Goal: Information Seeking & Learning: Learn about a topic

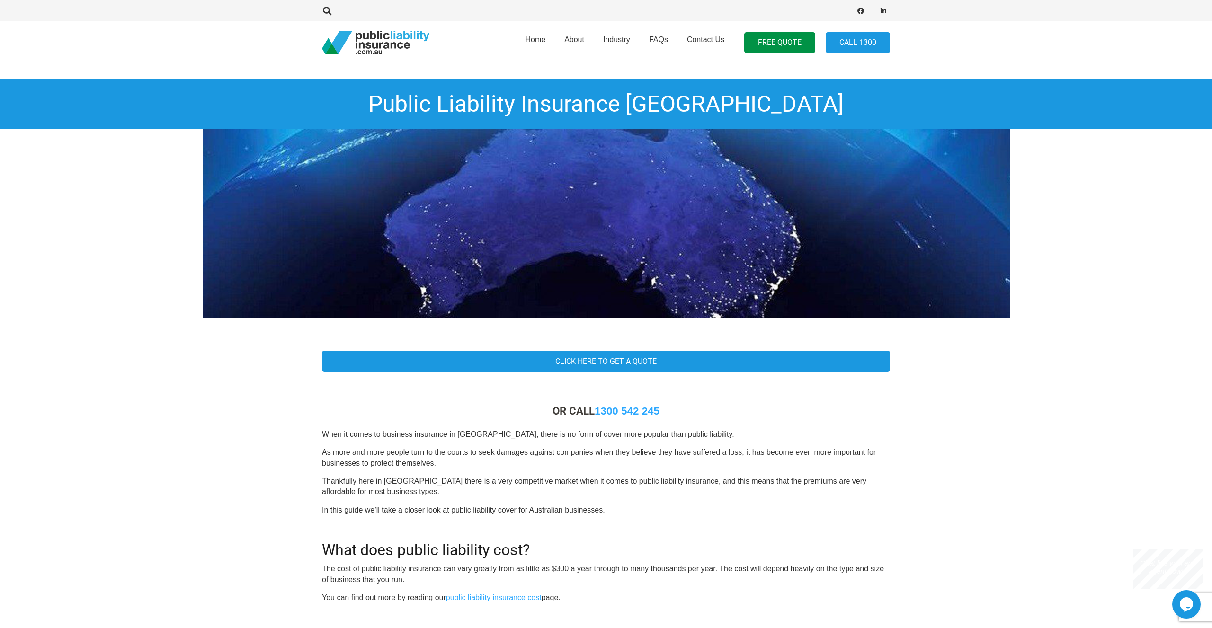
click at [369, 435] on p "When it comes to business insurance in [GEOGRAPHIC_DATA], there is no form of c…" at bounding box center [606, 434] width 568 height 10
click at [412, 436] on p "When it comes to business insurance in [GEOGRAPHIC_DATA], there is no form of c…" at bounding box center [606, 434] width 568 height 10
click at [499, 436] on p "When it comes to business insurance in [GEOGRAPHIC_DATA], there is no form of c…" at bounding box center [606, 434] width 568 height 10
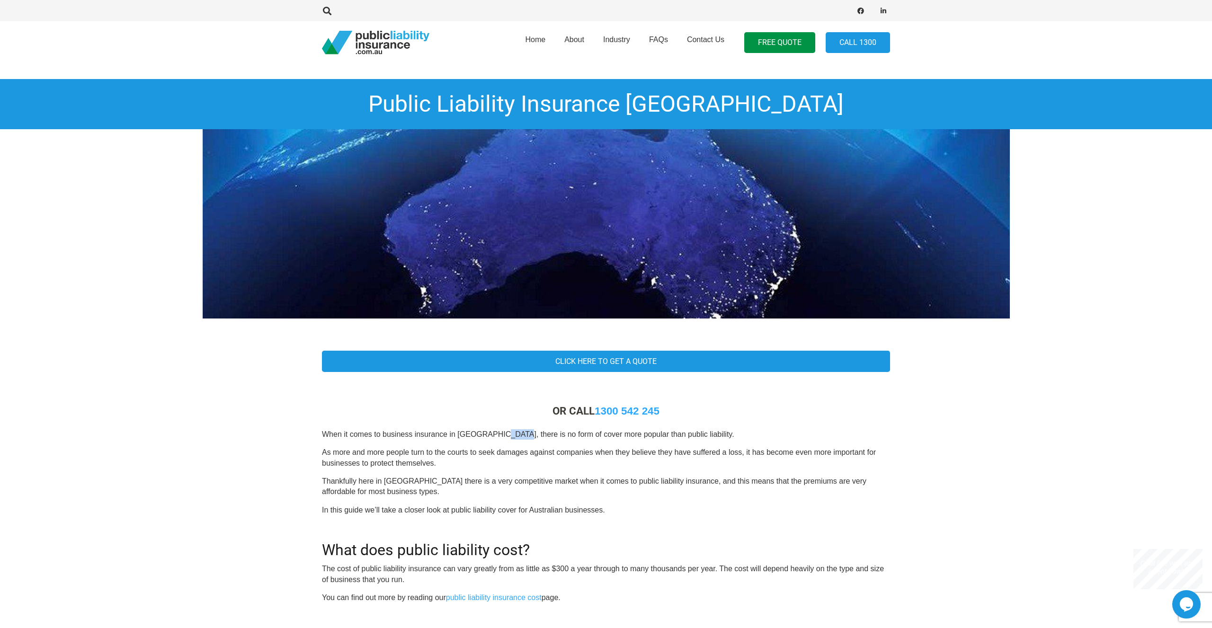
click at [499, 436] on p "When it comes to business insurance in [GEOGRAPHIC_DATA], there is no form of c…" at bounding box center [606, 434] width 568 height 10
click at [530, 437] on p "When it comes to business insurance in [GEOGRAPHIC_DATA], there is no form of c…" at bounding box center [606, 434] width 568 height 10
drag, startPoint x: 530, startPoint y: 437, endPoint x: 564, endPoint y: 437, distance: 34.1
click at [531, 437] on p "When it comes to business insurance in [GEOGRAPHIC_DATA], there is no form of c…" at bounding box center [606, 434] width 568 height 10
click at [587, 437] on p "When it comes to business insurance in [GEOGRAPHIC_DATA], there is no form of c…" at bounding box center [606, 434] width 568 height 10
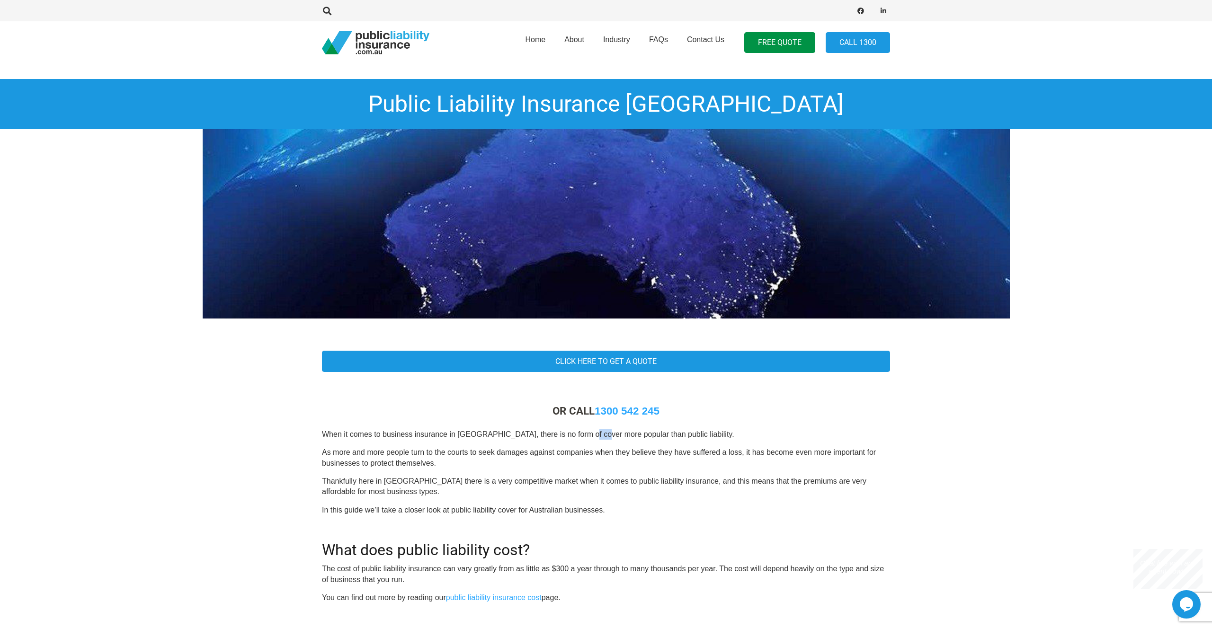
click at [587, 437] on p "When it comes to business insurance in [GEOGRAPHIC_DATA], there is no form of c…" at bounding box center [606, 434] width 568 height 10
click at [542, 437] on p "When it comes to business insurance in [GEOGRAPHIC_DATA], there is no form of c…" at bounding box center [606, 434] width 568 height 10
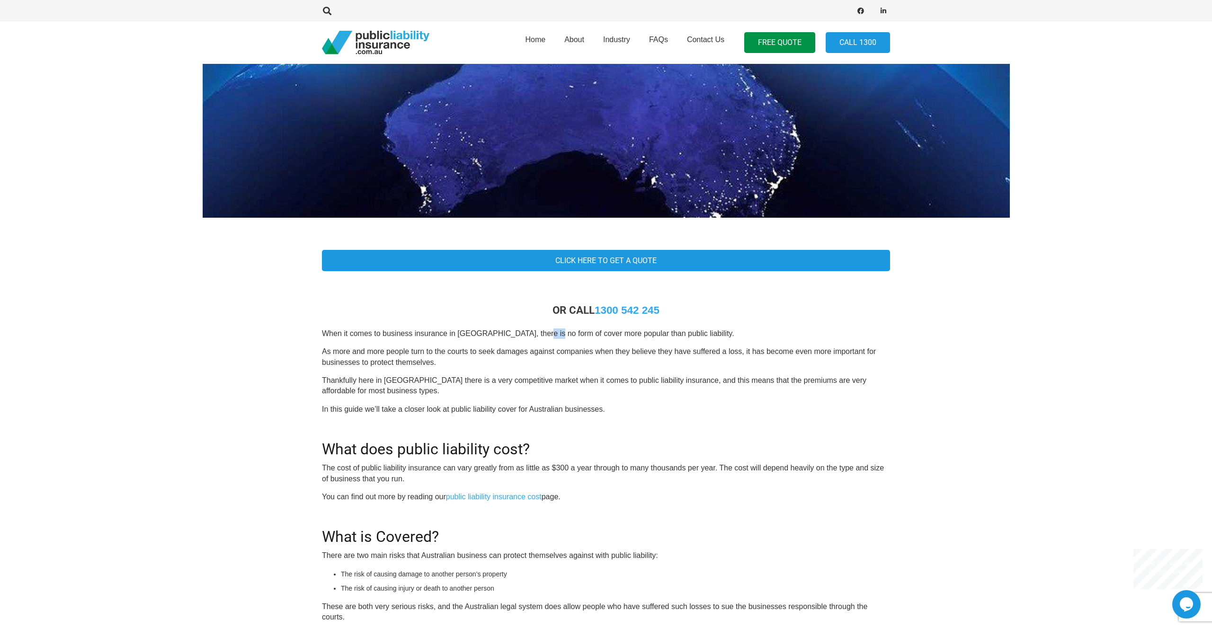
scroll to position [108, 0]
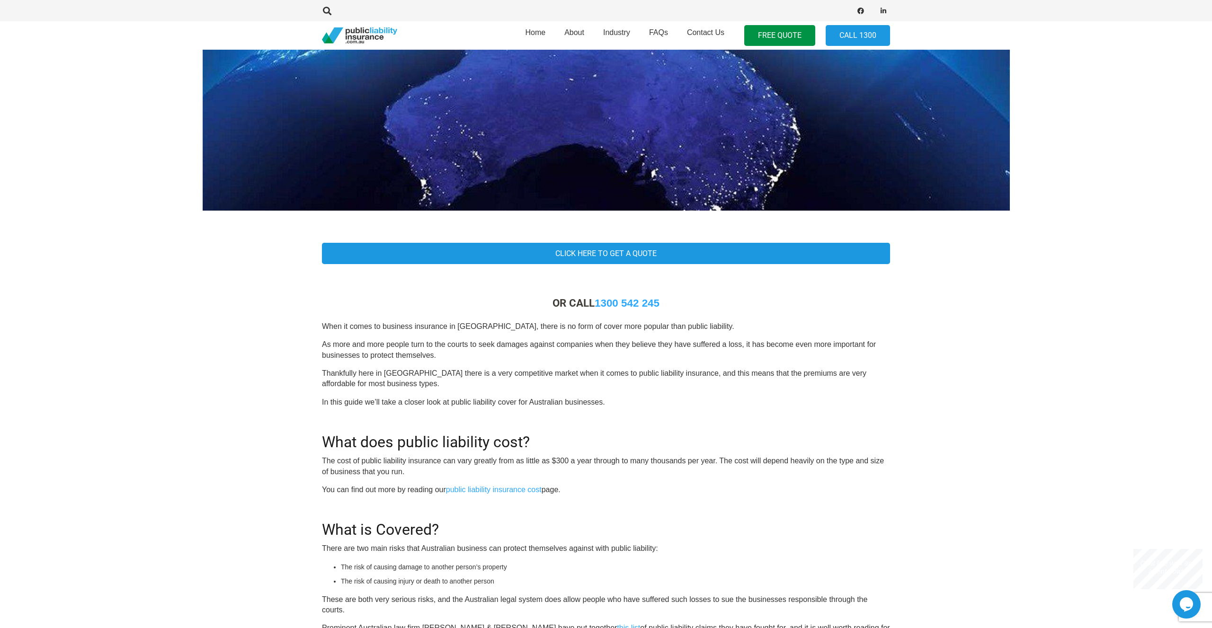
click at [344, 348] on p "As more and more people turn to the courts to seek damages against companies wh…" at bounding box center [606, 349] width 568 height 21
click at [391, 346] on p "As more and more people turn to the courts to seek damages against companies wh…" at bounding box center [606, 349] width 568 height 21
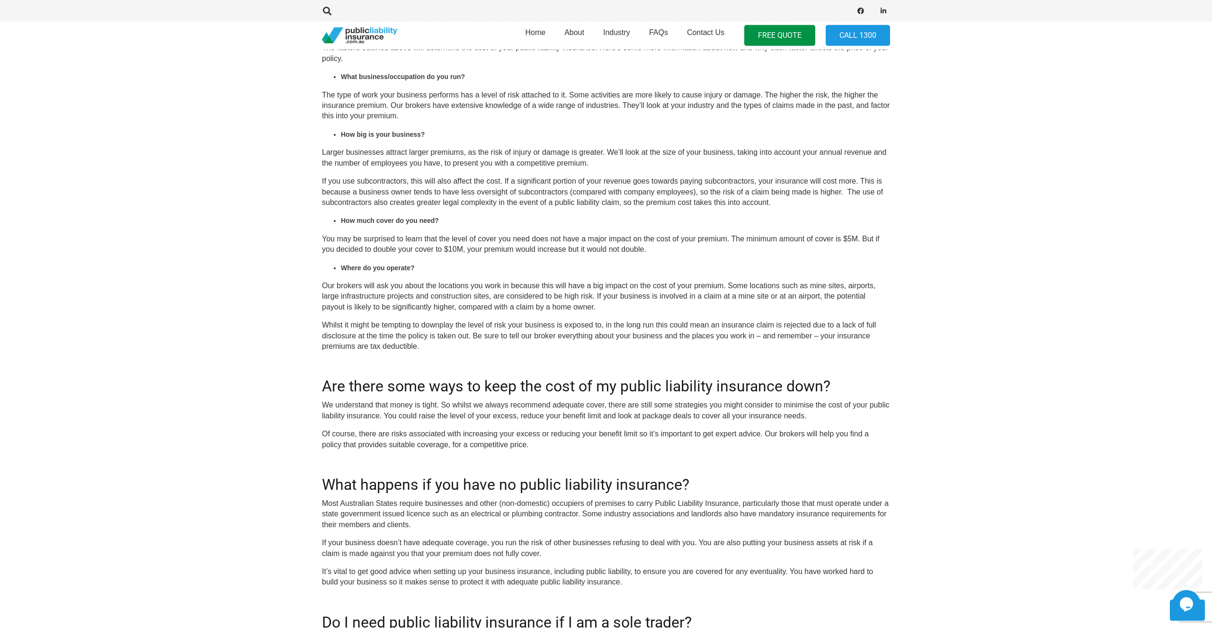
scroll to position [1618, 0]
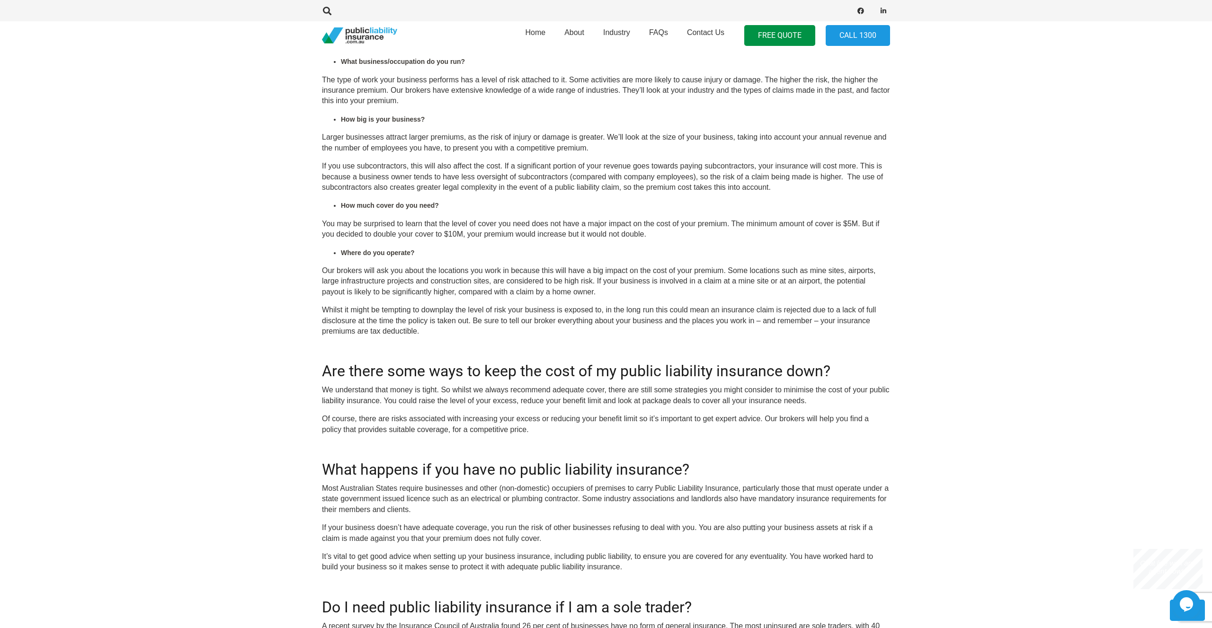
click at [660, 380] on h2 "Are there some ways to keep the cost of my public liability insurance down?" at bounding box center [606, 365] width 568 height 29
click at [805, 380] on h2 "Are there some ways to keep the cost of my public liability insurance down?" at bounding box center [606, 365] width 568 height 29
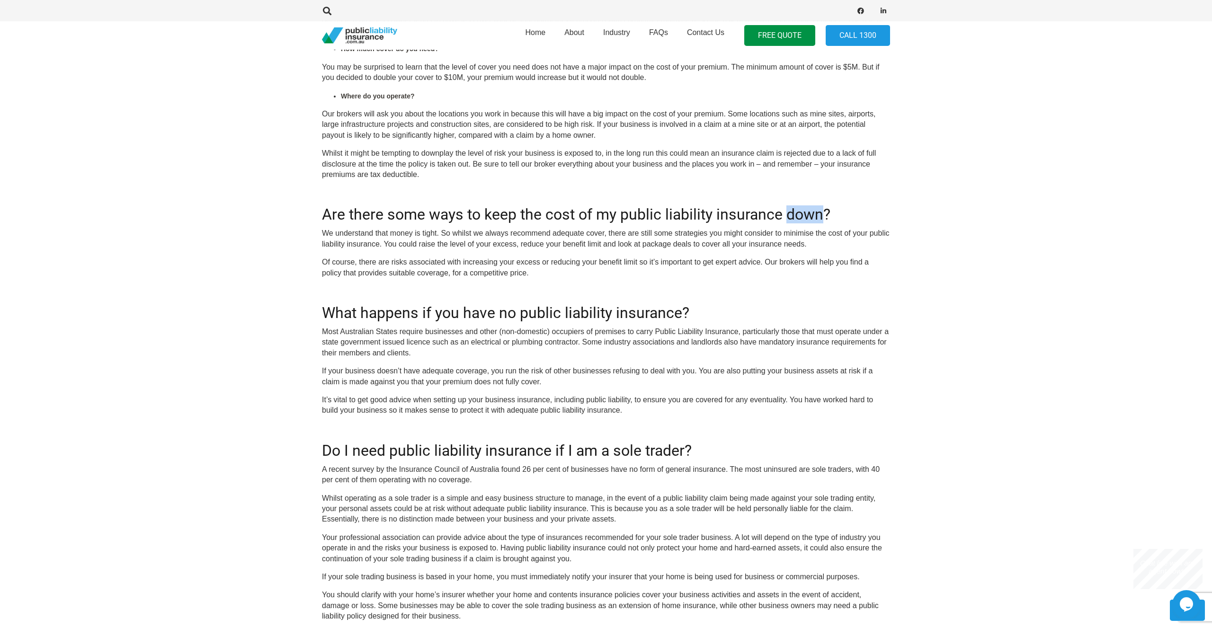
scroll to position [1780, 0]
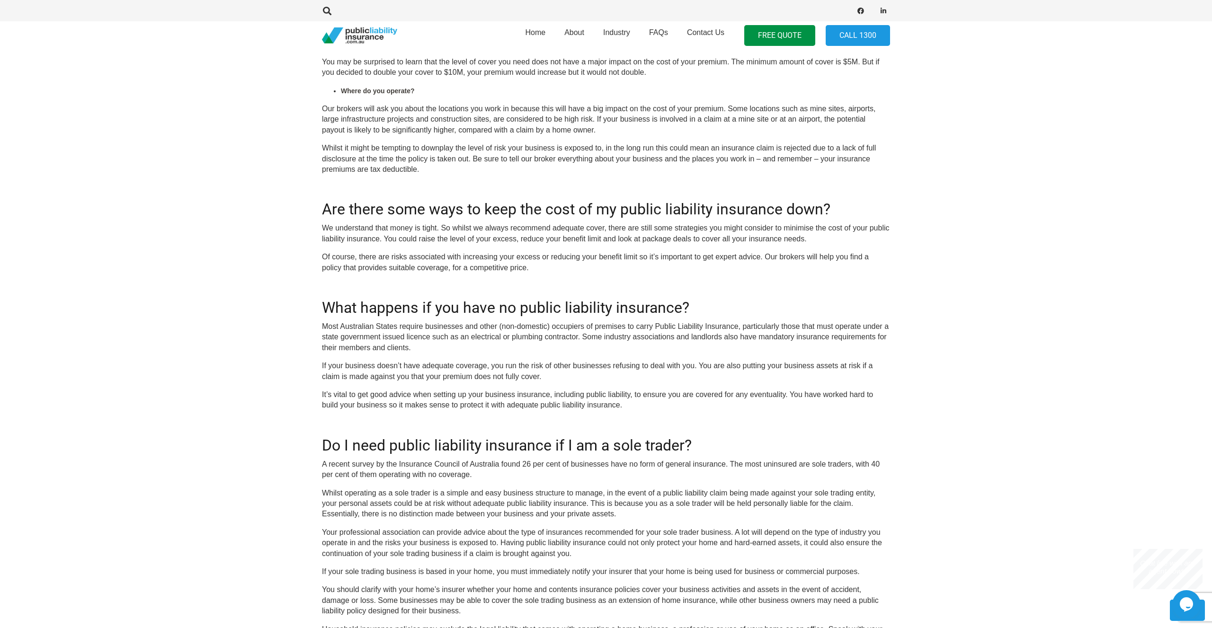
click at [482, 315] on h2 "What happens if you have no public liability insurance?" at bounding box center [606, 301] width 568 height 29
click at [568, 302] on h2 "What happens if you have no public liability insurance?" at bounding box center [606, 301] width 568 height 29
drag, startPoint x: 568, startPoint y: 302, endPoint x: 593, endPoint y: 316, distance: 28.2
click at [572, 307] on h2 "What happens if you have no public liability insurance?" at bounding box center [606, 301] width 568 height 29
click at [641, 316] on h2 "What happens if you have no public liability insurance?" at bounding box center [606, 301] width 568 height 29
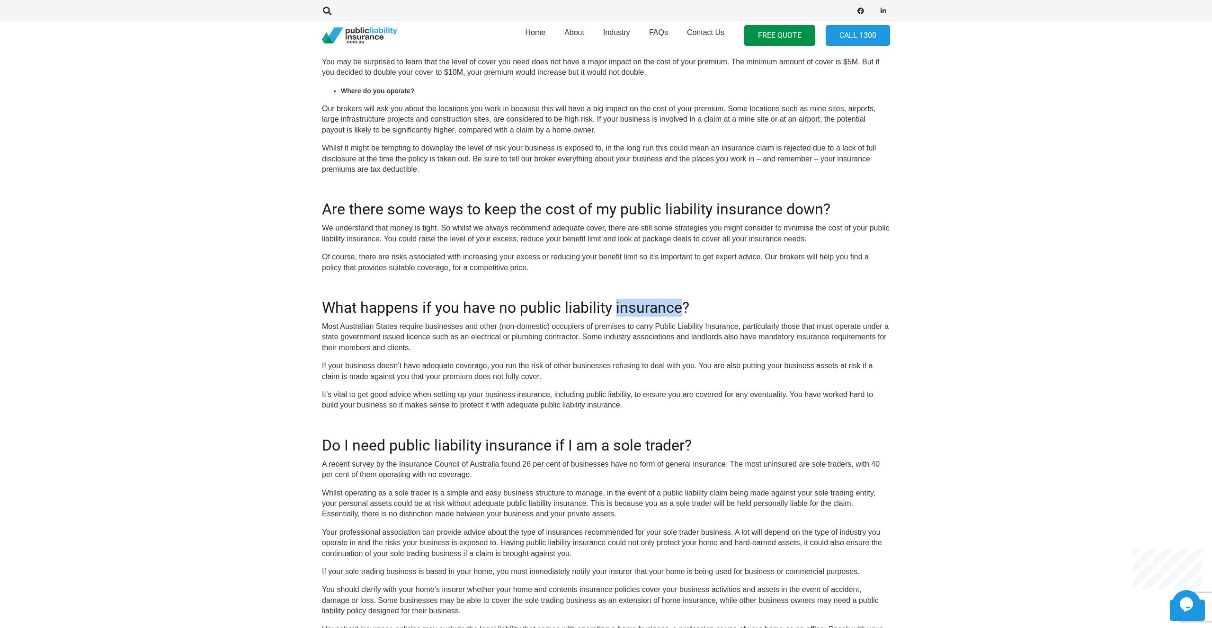
click at [641, 316] on h2 "What happens if you have no public liability insurance?" at bounding box center [606, 301] width 568 height 29
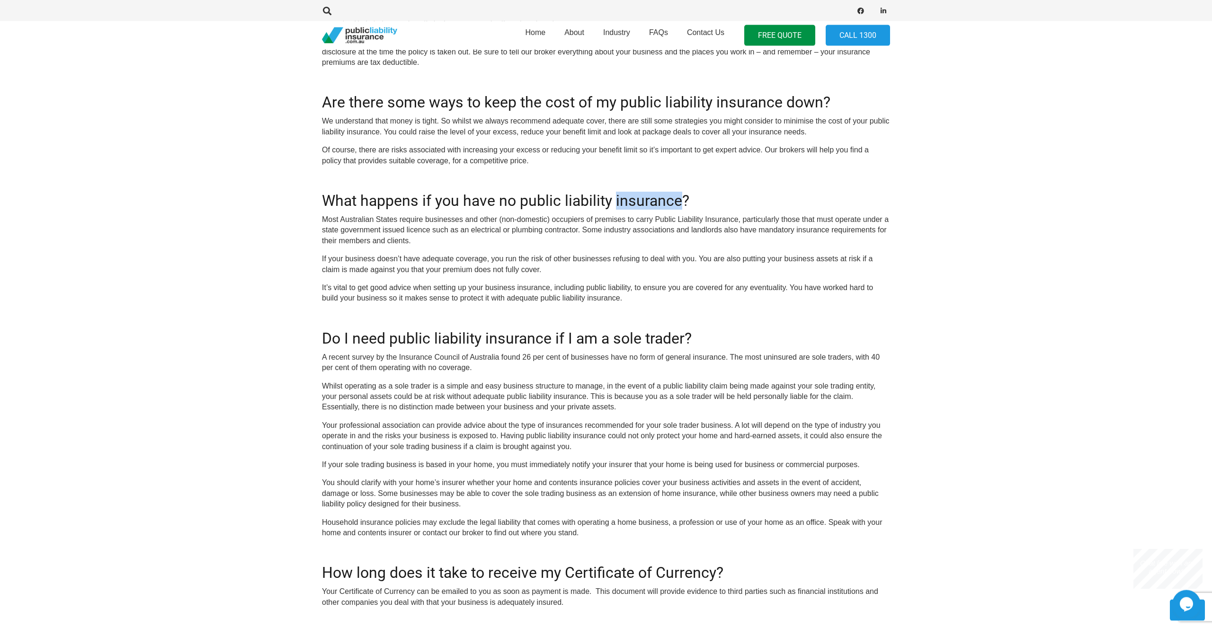
scroll to position [1888, 0]
click at [469, 340] on h2 "Do I need public liability insurance if I am a sole trader?" at bounding box center [606, 331] width 568 height 29
click at [587, 339] on h2 "Do I need public liability insurance if I am a sole trader?" at bounding box center [606, 331] width 568 height 29
drag, startPoint x: 587, startPoint y: 339, endPoint x: 631, endPoint y: 339, distance: 44.5
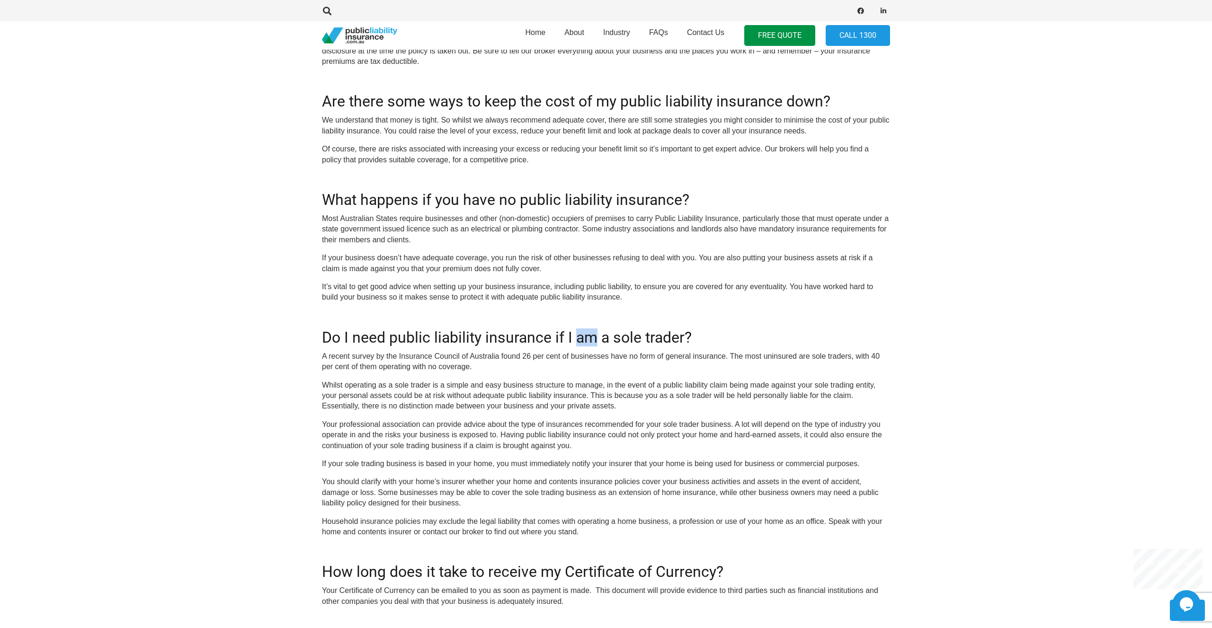
click at [588, 339] on h2 "Do I need public liability insurance if I am a sole trader?" at bounding box center [606, 331] width 568 height 29
click at [679, 339] on h2 "Do I need public liability insurance if I am a sole trader?" at bounding box center [606, 331] width 568 height 29
click at [357, 356] on p "A recent survey by the Insurance Council of Australia found 26 per cent of busi…" at bounding box center [606, 361] width 568 height 21
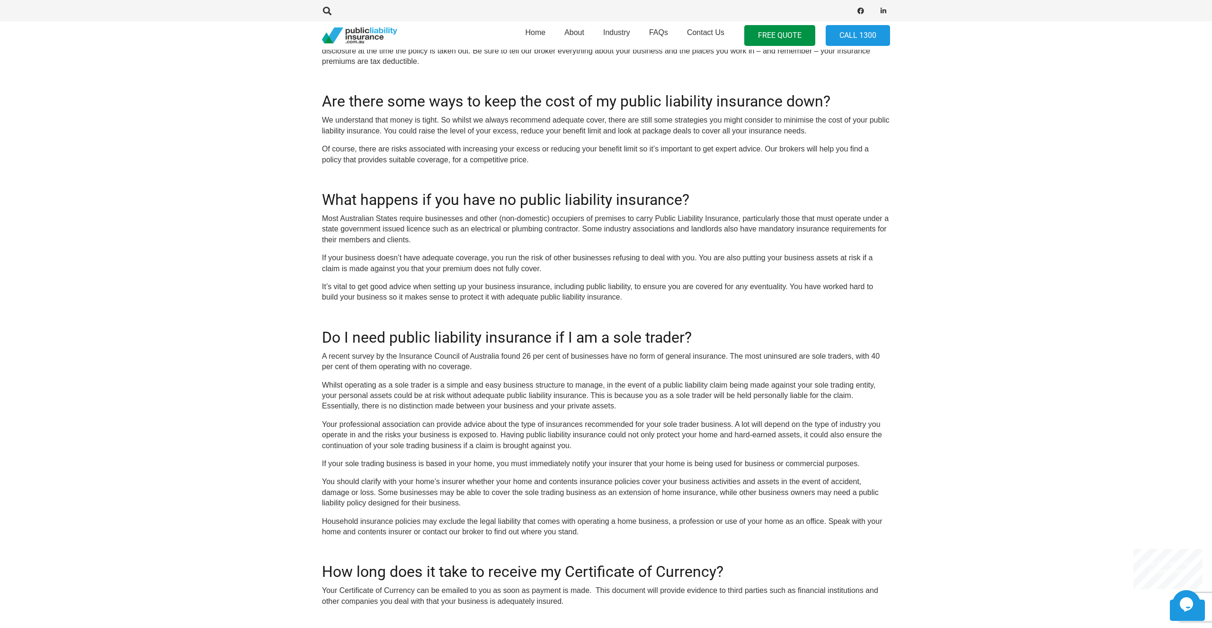
click at [401, 359] on p "A recent survey by the Insurance Council of Australia found 26 per cent of busi…" at bounding box center [606, 361] width 568 height 21
click at [402, 359] on p "A recent survey by the Insurance Council of Australia found 26 per cent of busi…" at bounding box center [606, 361] width 568 height 21
click at [375, 364] on p "A recent survey by the Insurance Council of Australia found 26 per cent of busi…" at bounding box center [606, 361] width 568 height 21
click at [476, 361] on p "A recent survey by the Insurance Council of Australia found 26 per cent of busi…" at bounding box center [606, 361] width 568 height 21
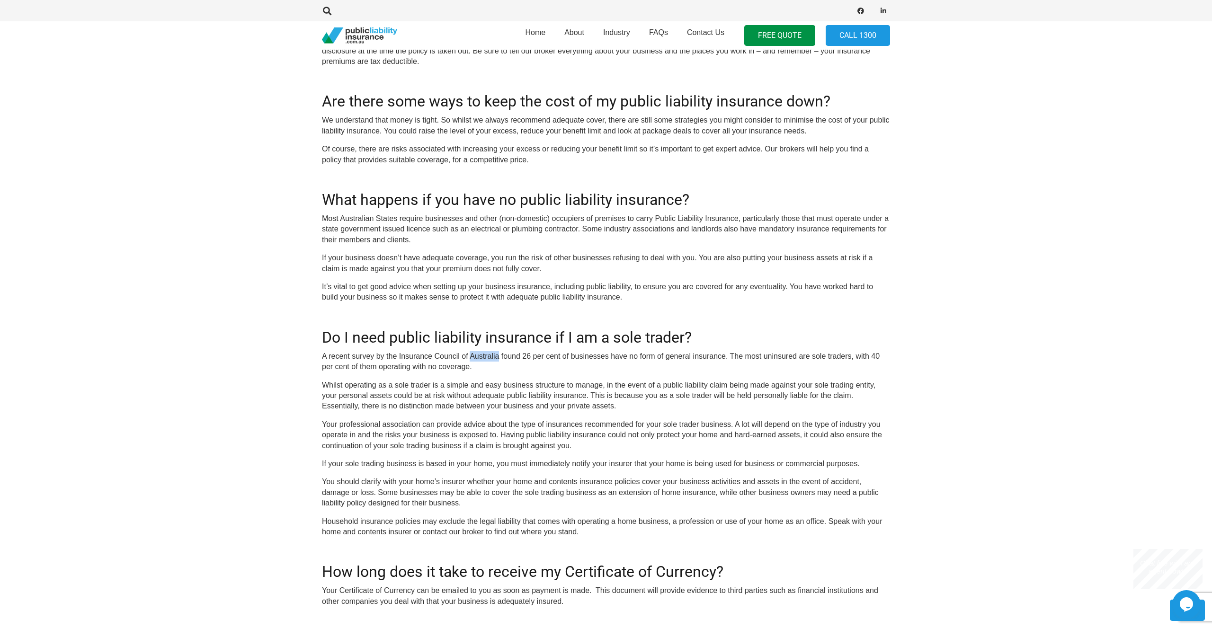
click at [476, 361] on p "A recent survey by the Insurance Council of Australia found 26 per cent of busi…" at bounding box center [606, 361] width 568 height 21
click at [819, 363] on p "A recent survey by the Insurance Council of Australia found 26 per cent of busi…" at bounding box center [606, 361] width 568 height 21
click at [846, 360] on p "A recent survey by the Insurance Council of Australia found 26 per cent of busi…" at bounding box center [606, 361] width 568 height 21
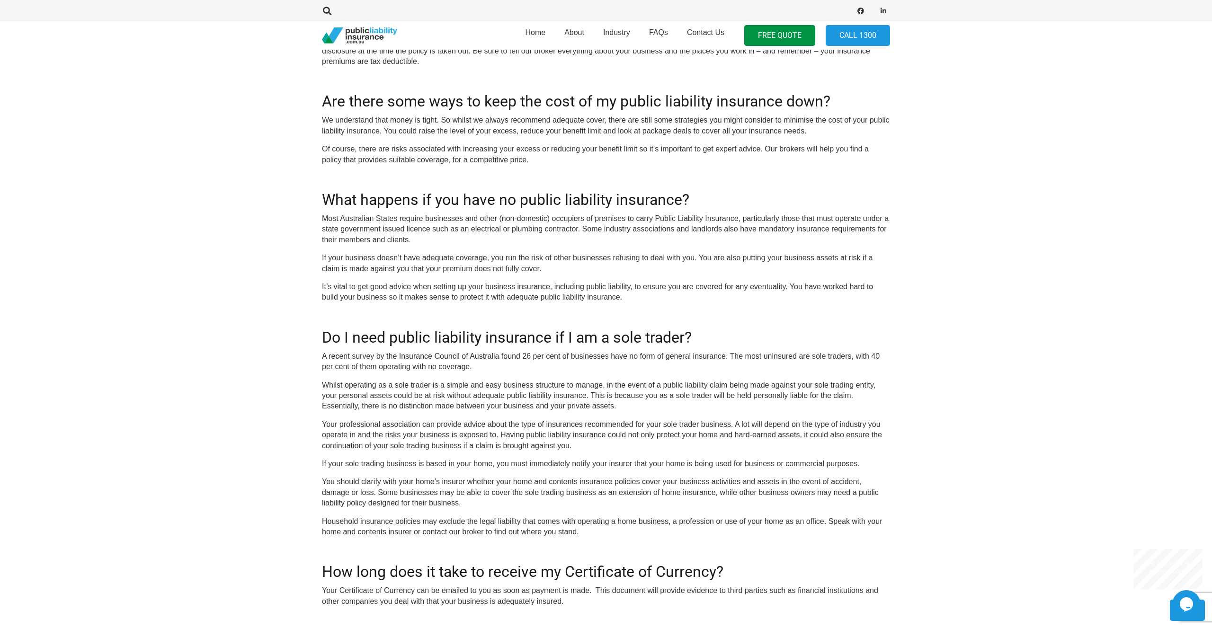
click at [346, 371] on p "A recent survey by the Insurance Council of Australia found 26 per cent of busi…" at bounding box center [606, 361] width 568 height 21
click at [340, 394] on p "Whilst operating as a sole trader is a simple and easy business structure to ma…" at bounding box center [606, 396] width 568 height 32
click at [374, 388] on p "Whilst operating as a sole trader is a simple and easy business structure to ma…" at bounding box center [606, 396] width 568 height 32
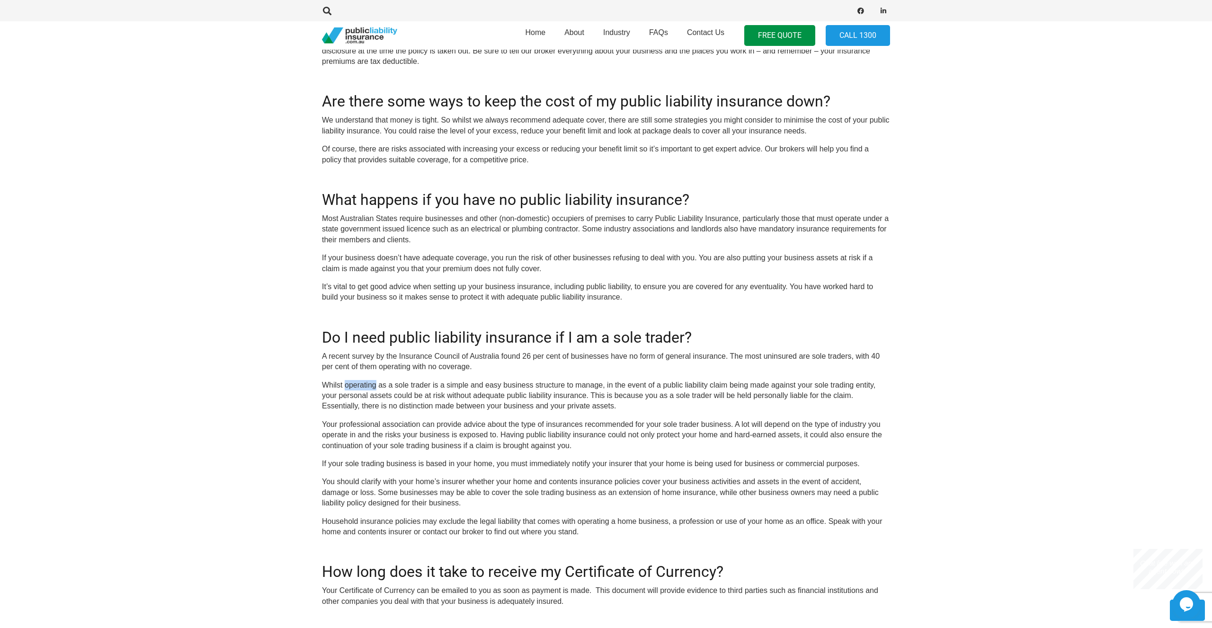
click at [374, 388] on p "Whilst operating as a sole trader is a simple and easy business structure to ma…" at bounding box center [606, 396] width 568 height 32
click at [408, 387] on p "Whilst operating as a sole trader is a simple and easy business structure to ma…" at bounding box center [606, 396] width 568 height 32
drag, startPoint x: 408, startPoint y: 387, endPoint x: 482, endPoint y: 387, distance: 73.8
click at [409, 387] on p "Whilst operating as a sole trader is a simple and easy business structure to ma…" at bounding box center [606, 396] width 568 height 32
click at [490, 387] on p "Whilst operating as a sole trader is a simple and easy business structure to ma…" at bounding box center [606, 396] width 568 height 32
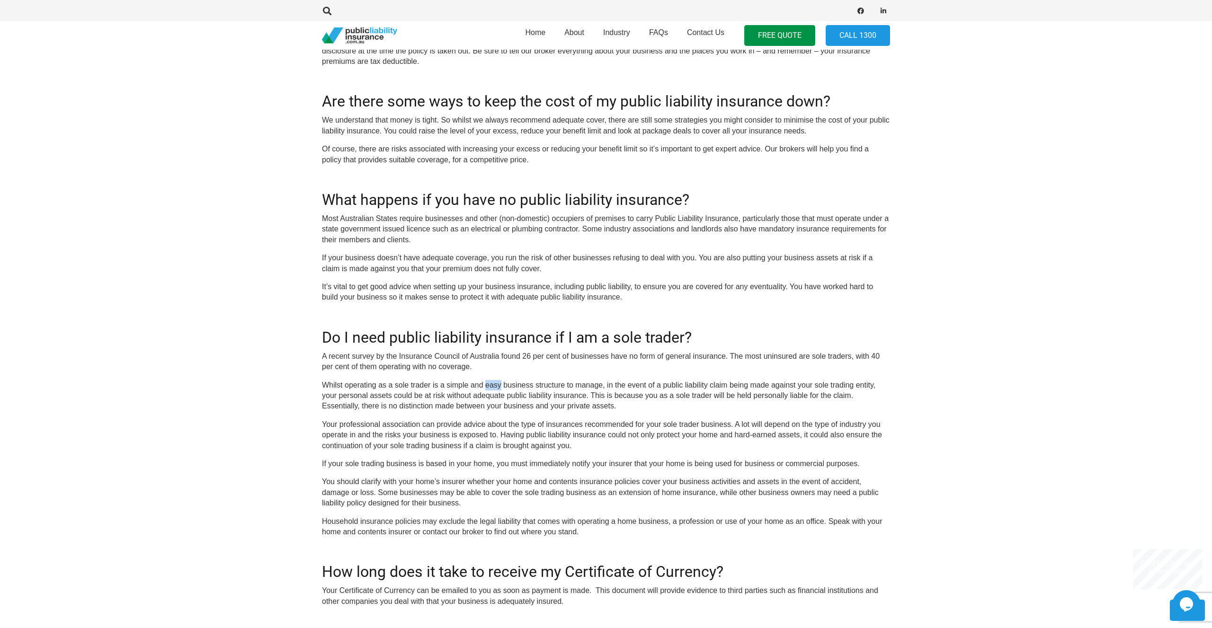
drag, startPoint x: 490, startPoint y: 387, endPoint x: 562, endPoint y: 387, distance: 71.5
click at [490, 387] on p "Whilst operating as a sole trader is a simple and easy business structure to ma…" at bounding box center [606, 396] width 568 height 32
click at [562, 387] on p "Whilst operating as a sole trader is a simple and easy business structure to ma…" at bounding box center [606, 396] width 568 height 32
click at [385, 432] on p "Your professional association can provide advice about the type of insurances r…" at bounding box center [606, 435] width 568 height 32
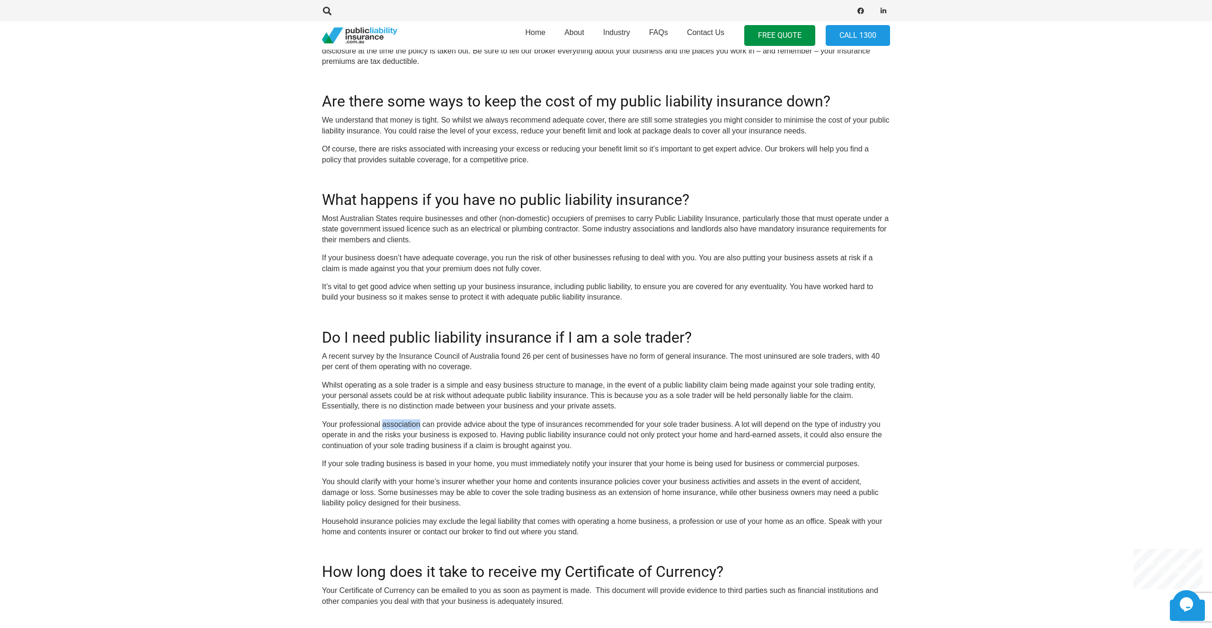
click at [385, 432] on p "Your professional association can provide advice about the type of insurances r…" at bounding box center [606, 435] width 568 height 32
click at [372, 469] on p "If your sole trading business is based in your home, you must immediately notif…" at bounding box center [606, 464] width 568 height 10
click at [411, 469] on p "If your sole trading business is based in your home, you must immediately notif…" at bounding box center [606, 464] width 568 height 10
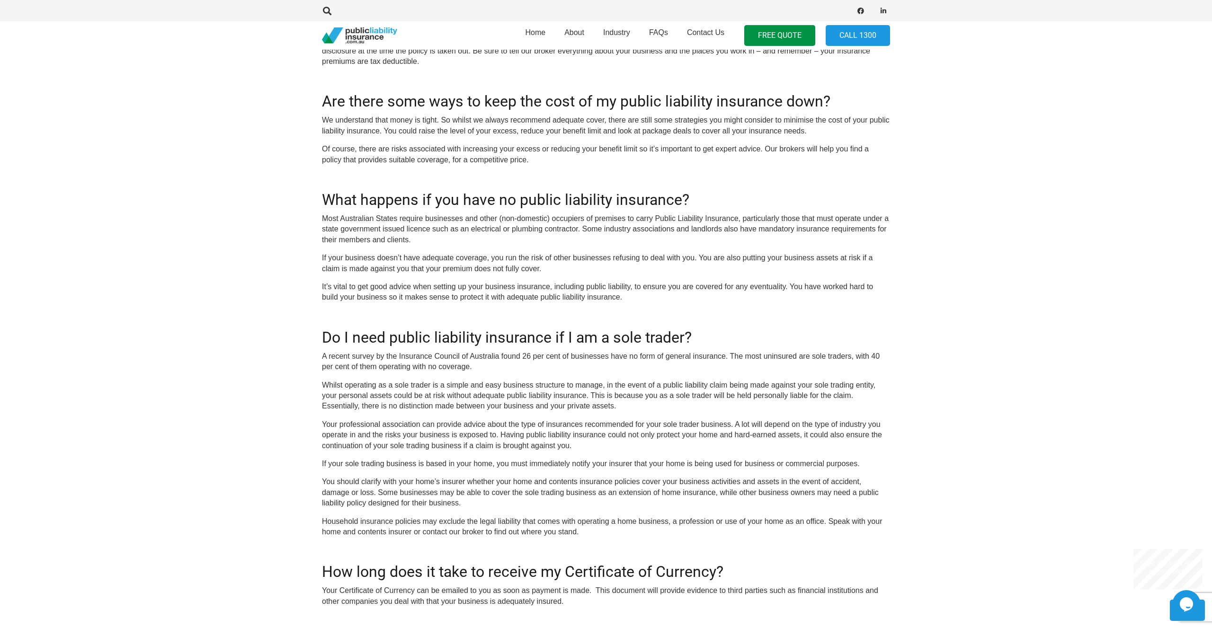
click at [453, 465] on p "If your sole trading business is based in your home, you must immediately notif…" at bounding box center [606, 464] width 568 height 10
drag, startPoint x: 453, startPoint y: 465, endPoint x: 463, endPoint y: 466, distance: 10.5
click at [456, 465] on p "If your sole trading business is based in your home, you must immediately notif…" at bounding box center [606, 464] width 568 height 10
click at [532, 469] on p "If your sole trading business is based in your home, you must immediately notif…" at bounding box center [606, 464] width 568 height 10
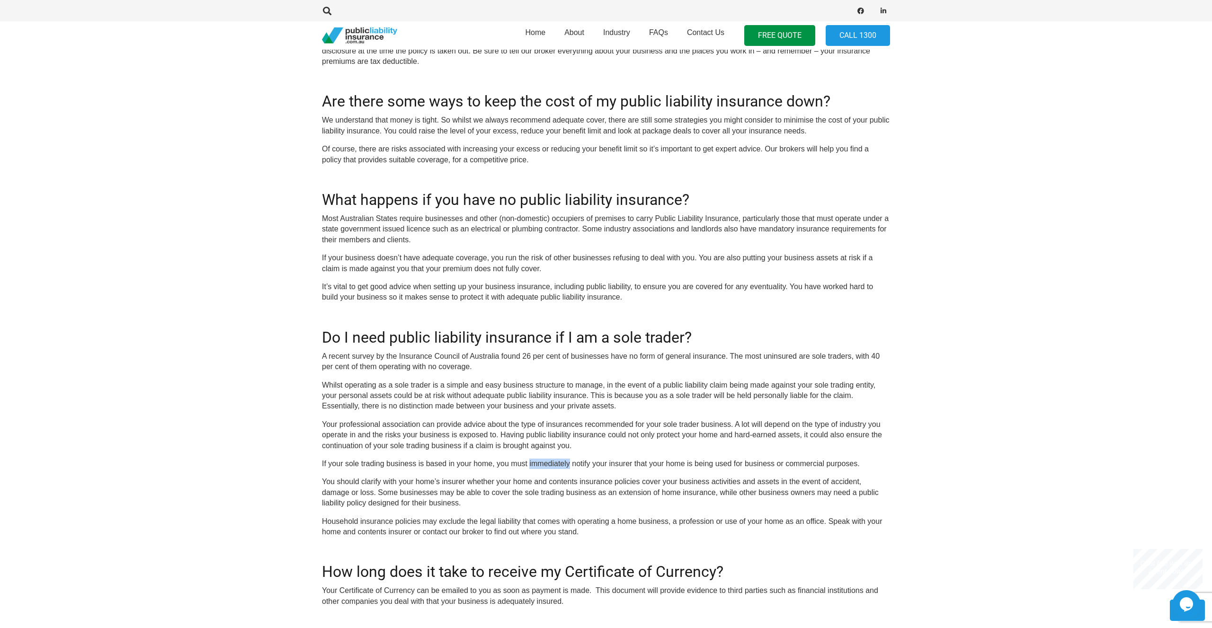
click at [567, 469] on p "If your sole trading business is based in your home, you must immediately notif…" at bounding box center [606, 464] width 568 height 10
click at [624, 469] on p "If your sole trading business is based in your home, you must immediately notif…" at bounding box center [606, 464] width 568 height 10
click at [675, 469] on p "If your sole trading business is based in your home, you must immediately notif…" at bounding box center [606, 464] width 568 height 10
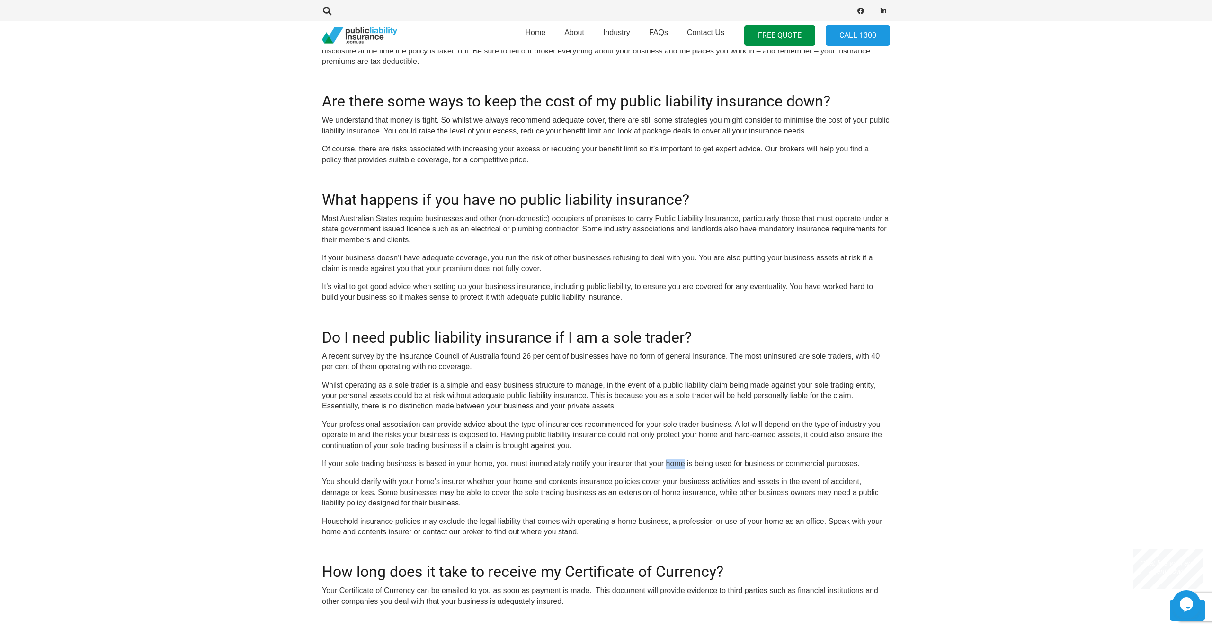
click at [675, 469] on p "If your sole trading business is based in your home, you must immediately notif…" at bounding box center [606, 464] width 568 height 10
click at [613, 469] on p "If your sole trading business is based in your home, you must immediately notif…" at bounding box center [606, 464] width 568 height 10
click at [622, 467] on p "If your sole trading business is based in your home, you must immediately notif…" at bounding box center [606, 464] width 568 height 10
drag, startPoint x: 622, startPoint y: 467, endPoint x: 666, endPoint y: 474, distance: 44.6
click at [625, 468] on p "If your sole trading business is based in your home, you must immediately notif…" at bounding box center [606, 464] width 568 height 10
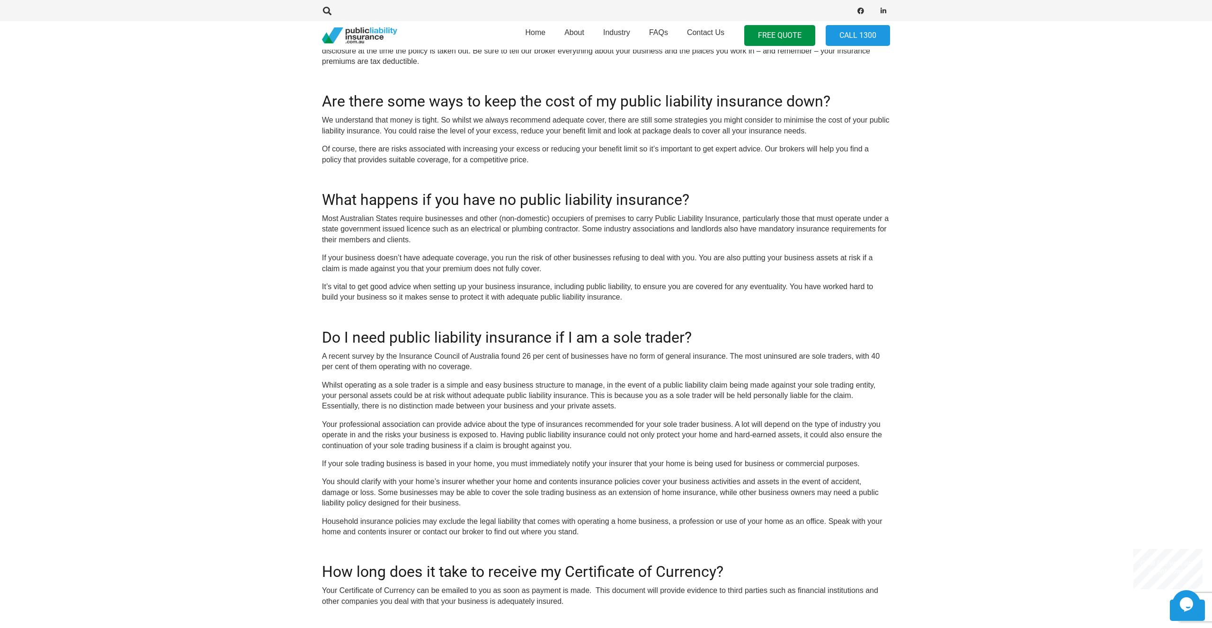
click at [718, 466] on p "If your sole trading business is based in your home, you must immediately notif…" at bounding box center [606, 464] width 568 height 10
click at [763, 466] on p "If your sole trading business is based in your home, you must immediately notif…" at bounding box center [606, 464] width 568 height 10
drag, startPoint x: 763, startPoint y: 466, endPoint x: 819, endPoint y: 471, distance: 56.1
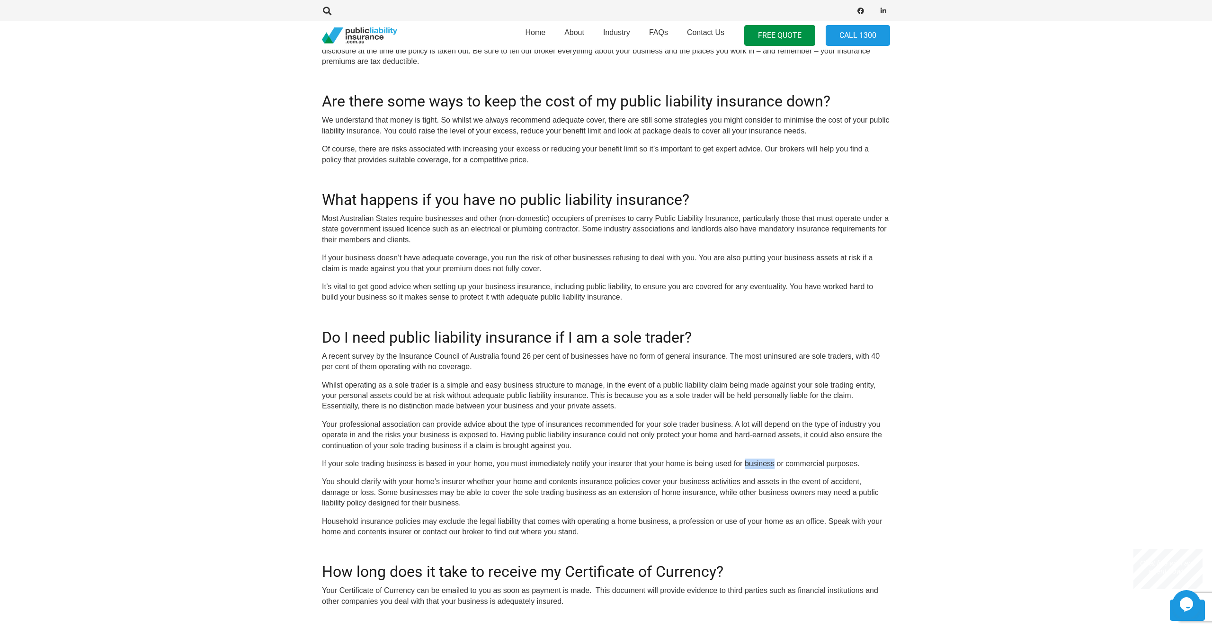
click at [763, 466] on p "If your sole trading business is based in your home, you must immediately notif…" at bounding box center [606, 464] width 568 height 10
click at [819, 469] on p "If your sole trading business is based in your home, you must immediately notif…" at bounding box center [606, 464] width 568 height 10
click at [838, 469] on p "If your sole trading business is based in your home, you must immediately notif…" at bounding box center [606, 464] width 568 height 10
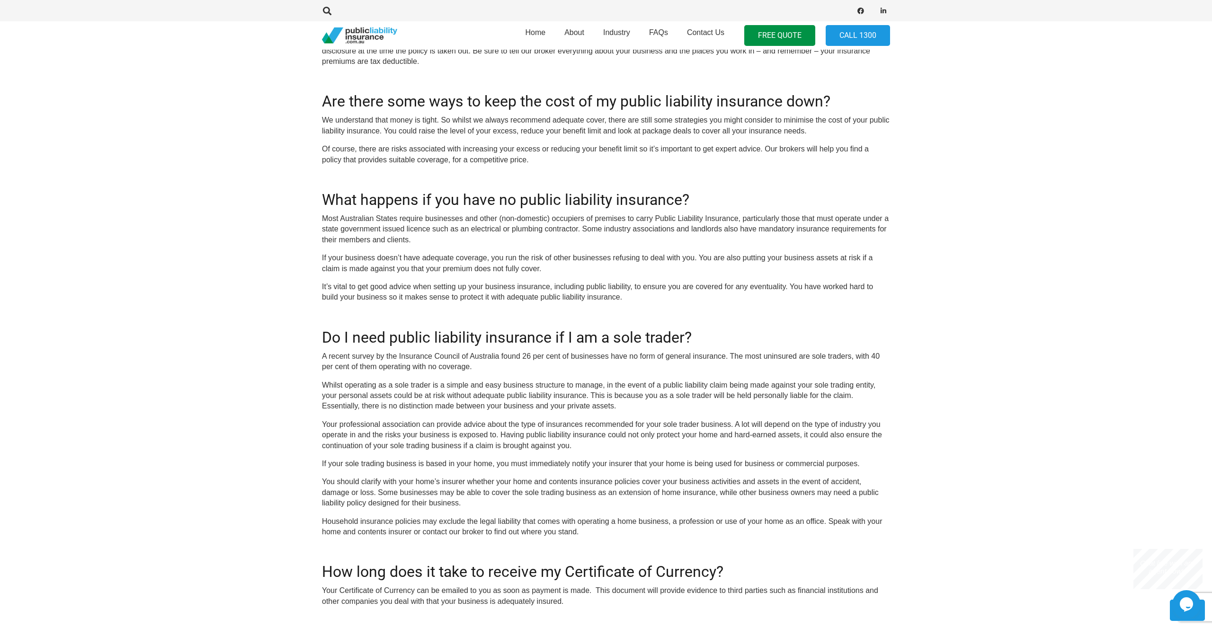
click at [559, 469] on p "If your sole trading business is based in your home, you must immediately notif…" at bounding box center [606, 464] width 568 height 10
click at [664, 469] on p "If your sole trading business is based in your home, you must immediately notif…" at bounding box center [606, 464] width 568 height 10
click at [614, 469] on p "If your sole trading business is based in your home, you must immediately notif…" at bounding box center [606, 464] width 568 height 10
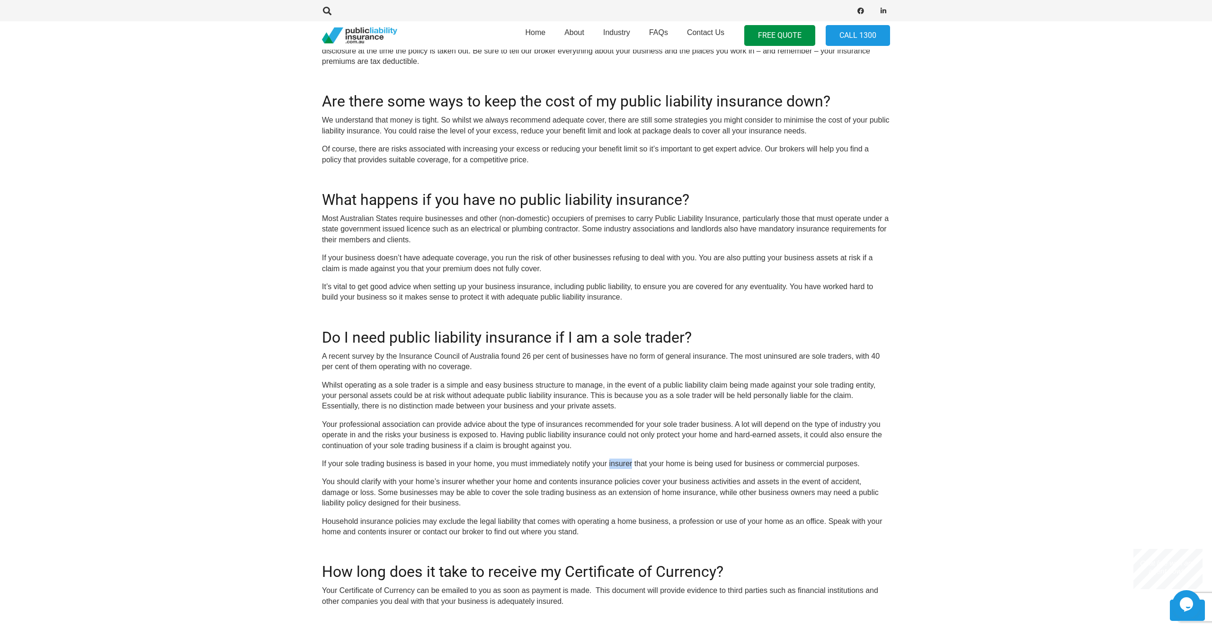
drag, startPoint x: 614, startPoint y: 473, endPoint x: 482, endPoint y: 492, distance: 133.4
click at [348, 491] on p "You should clarify with your home’s insurer whether your home and contents insu…" at bounding box center [606, 493] width 568 height 32
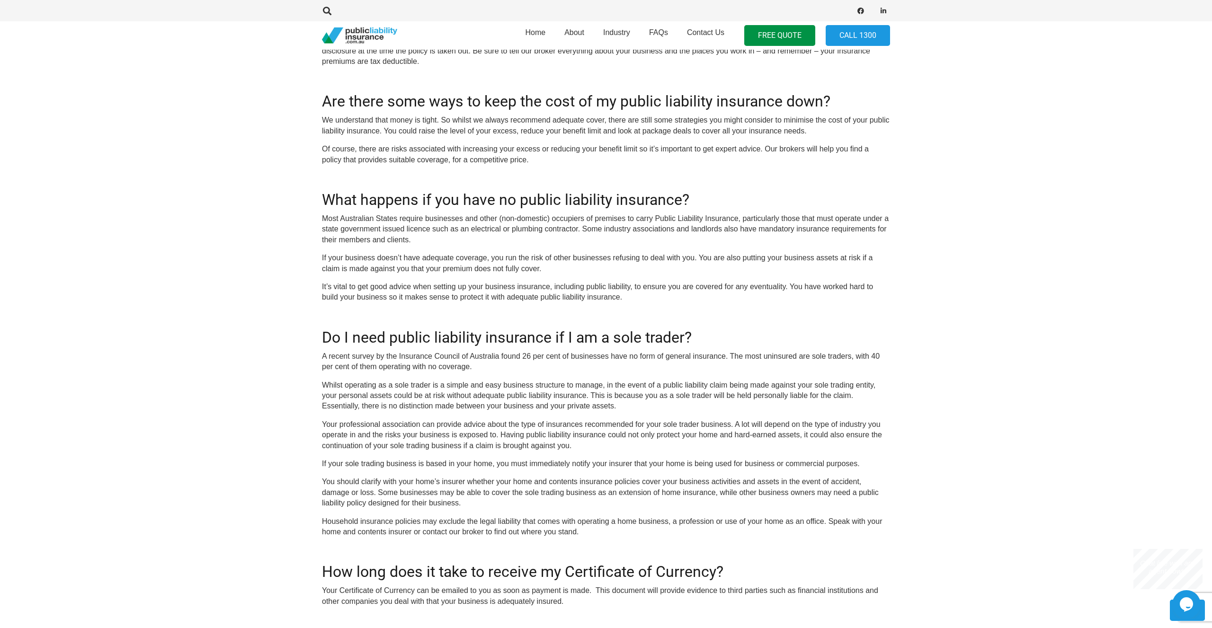
click at [422, 482] on p "You should clarify with your home’s insurer whether your home and contents insu…" at bounding box center [606, 493] width 568 height 32
click at [476, 489] on p "You should clarify with your home’s insurer whether your home and contents insu…" at bounding box center [606, 493] width 568 height 32
click at [398, 485] on p "You should clarify with your home’s insurer whether your home and contents insu…" at bounding box center [606, 493] width 568 height 32
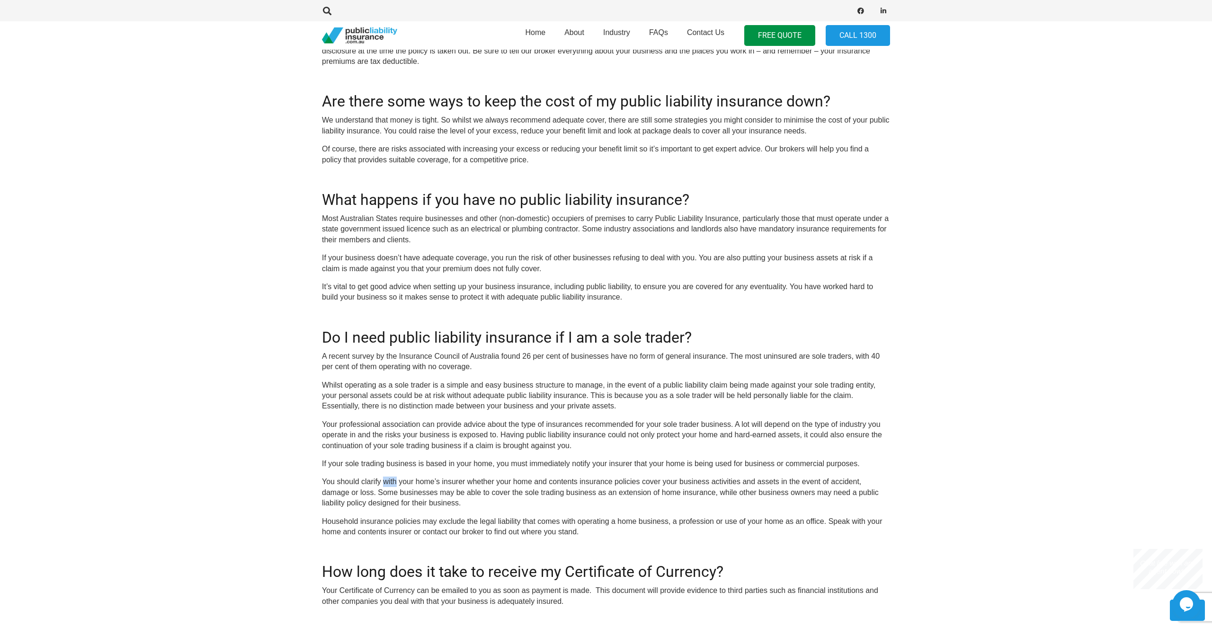
click at [401, 485] on p "You should clarify with your home’s insurer whether your home and contents insu…" at bounding box center [606, 493] width 568 height 32
click at [484, 485] on p "You should clarify with your home’s insurer whether your home and contents insu…" at bounding box center [606, 493] width 568 height 32
click at [423, 486] on p "You should clarify with your home’s insurer whether your home and contents insu…" at bounding box center [606, 493] width 568 height 32
drag, startPoint x: 423, startPoint y: 486, endPoint x: 366, endPoint y: 525, distance: 69.7
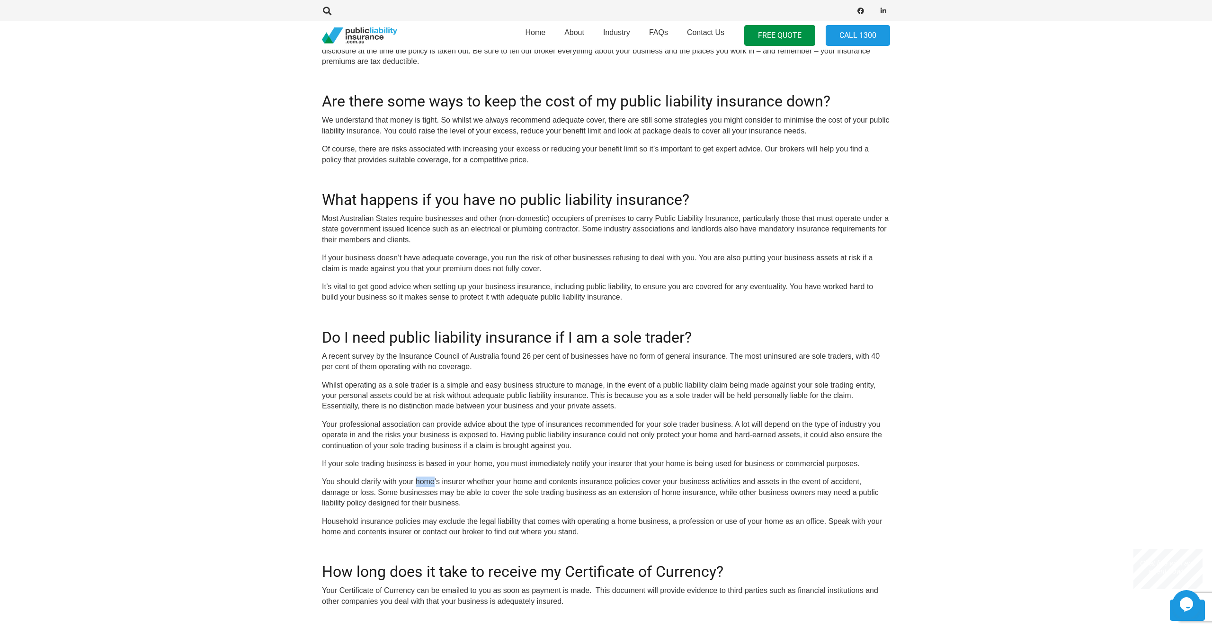
click at [422, 487] on p "You should clarify with your home’s insurer whether your home and contents insu…" at bounding box center [606, 493] width 568 height 32
click at [366, 525] on p "Household insurance policies may exclude the legal liability that comes with op…" at bounding box center [606, 526] width 568 height 21
click at [446, 525] on p "Household insurance policies may exclude the legal liability that comes with op…" at bounding box center [606, 526] width 568 height 21
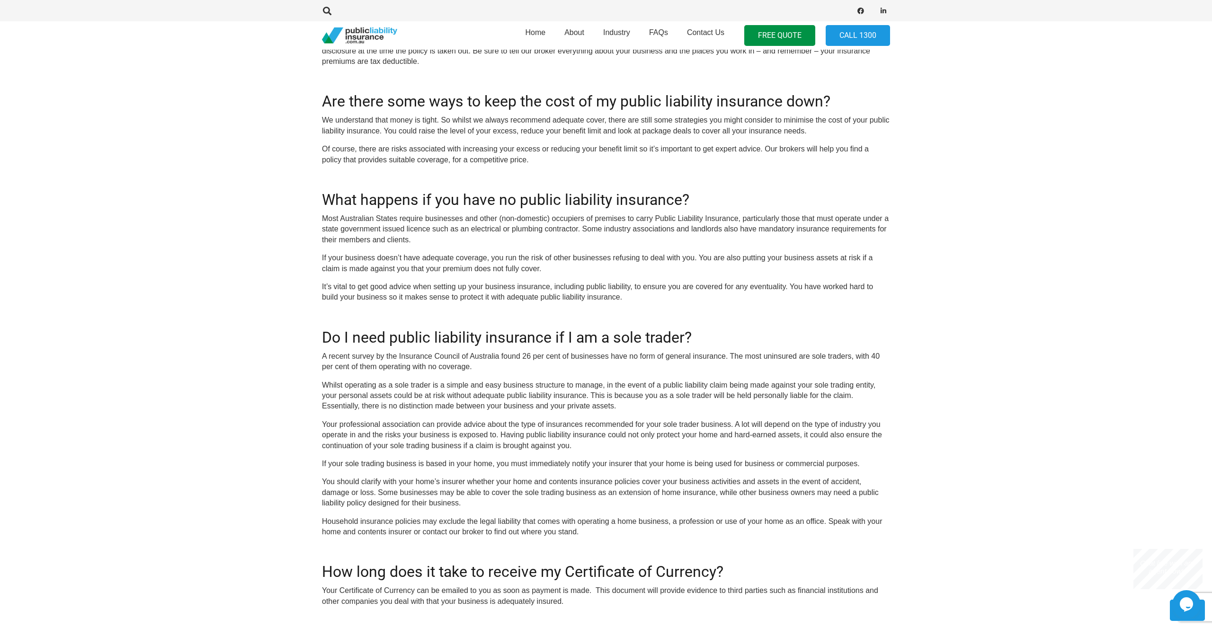
click at [400, 526] on p "Household insurance policies may exclude the legal liability that comes with op…" at bounding box center [606, 526] width 568 height 21
drag, startPoint x: 400, startPoint y: 526, endPoint x: 433, endPoint y: 527, distance: 33.1
click at [411, 526] on p "Household insurance policies may exclude the legal liability that comes with op…" at bounding box center [606, 526] width 568 height 21
click at [495, 528] on p "Household insurance policies may exclude the legal liability that comes with op…" at bounding box center [606, 526] width 568 height 21
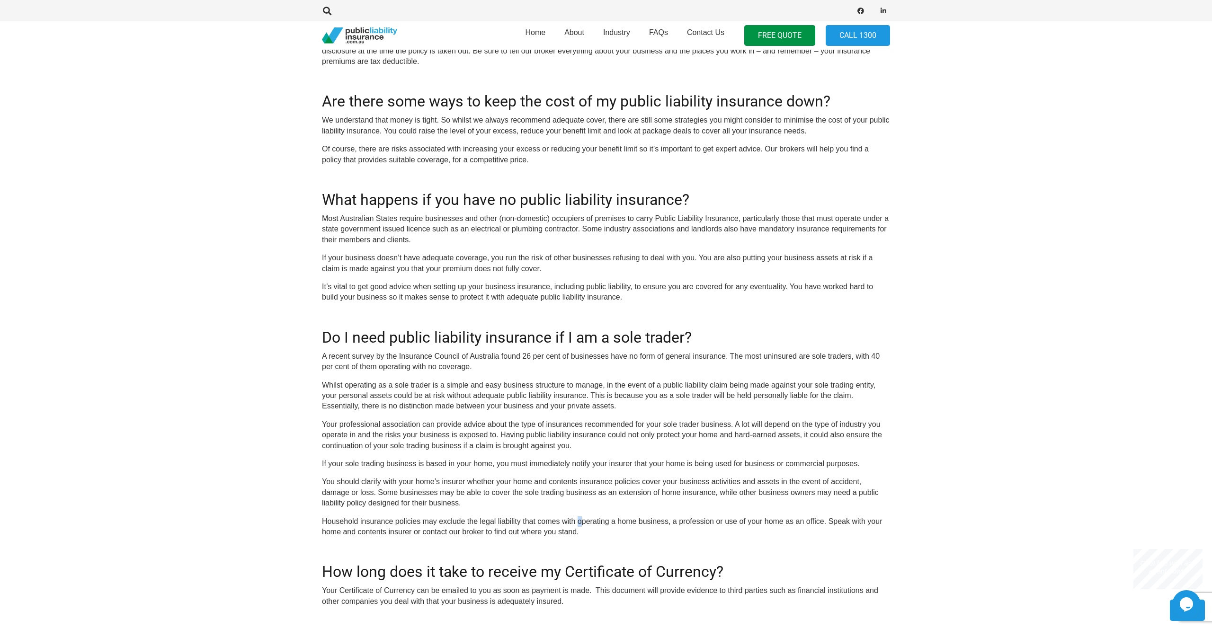
click at [583, 529] on p "Household insurance policies may exclude the legal liability that comes with op…" at bounding box center [606, 526] width 568 height 21
click at [489, 529] on p "Household insurance policies may exclude the legal liability that comes with op…" at bounding box center [606, 526] width 568 height 21
drag, startPoint x: 489, startPoint y: 529, endPoint x: 542, endPoint y: 528, distance: 53.5
click at [491, 528] on p "Household insurance policies may exclude the legal liability that comes with op…" at bounding box center [606, 526] width 568 height 21
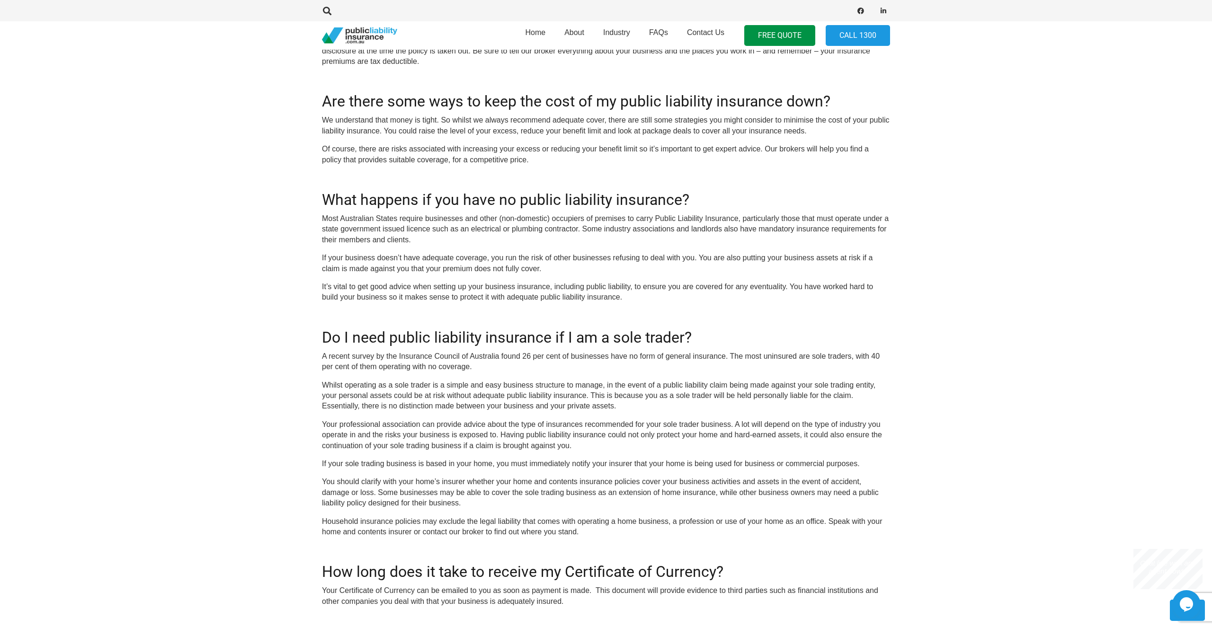
click at [561, 528] on p "Household insurance policies may exclude the legal liability that comes with op…" at bounding box center [606, 526] width 568 height 21
click at [493, 528] on p "Household insurance policies may exclude the legal liability that comes with op…" at bounding box center [606, 526] width 568 height 21
drag, startPoint x: 493, startPoint y: 528, endPoint x: 594, endPoint y: 524, distance: 101.3
click at [499, 527] on p "Household insurance policies may exclude the legal liability that comes with op…" at bounding box center [606, 526] width 568 height 21
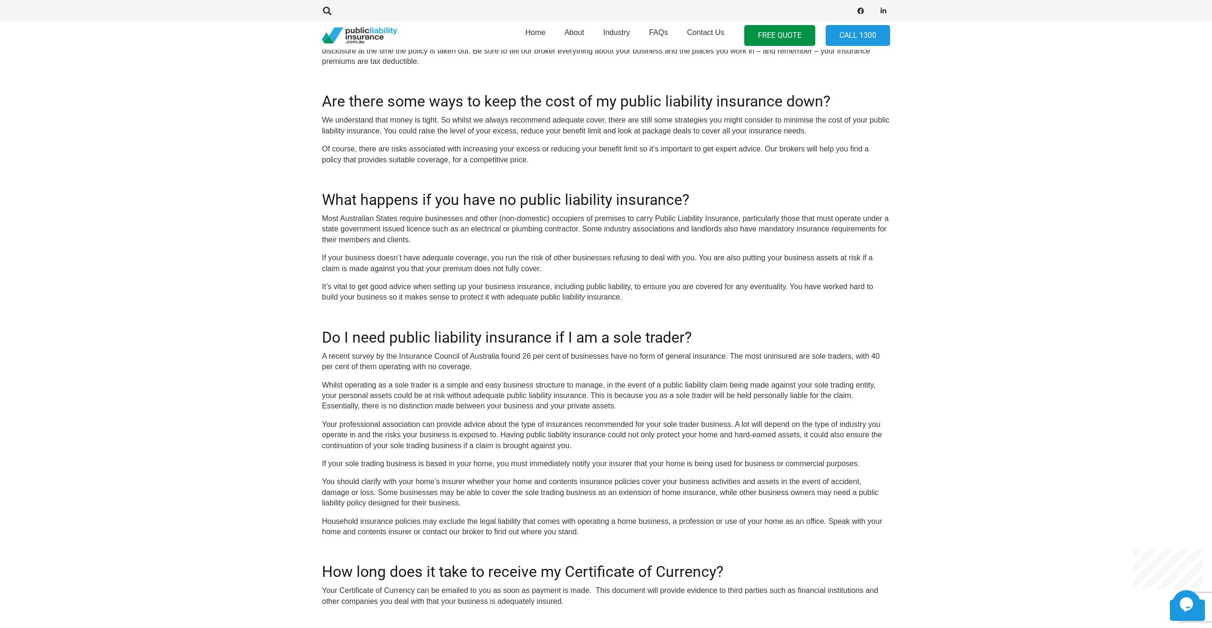
click at [594, 524] on p "Household insurance policies may exclude the legal liability that comes with op…" at bounding box center [606, 526] width 568 height 21
click at [634, 525] on p "Household insurance policies may exclude the legal liability that comes with op…" at bounding box center [606, 526] width 568 height 21
click at [667, 525] on p "Household insurance policies may exclude the legal liability that comes with op…" at bounding box center [606, 526] width 568 height 21
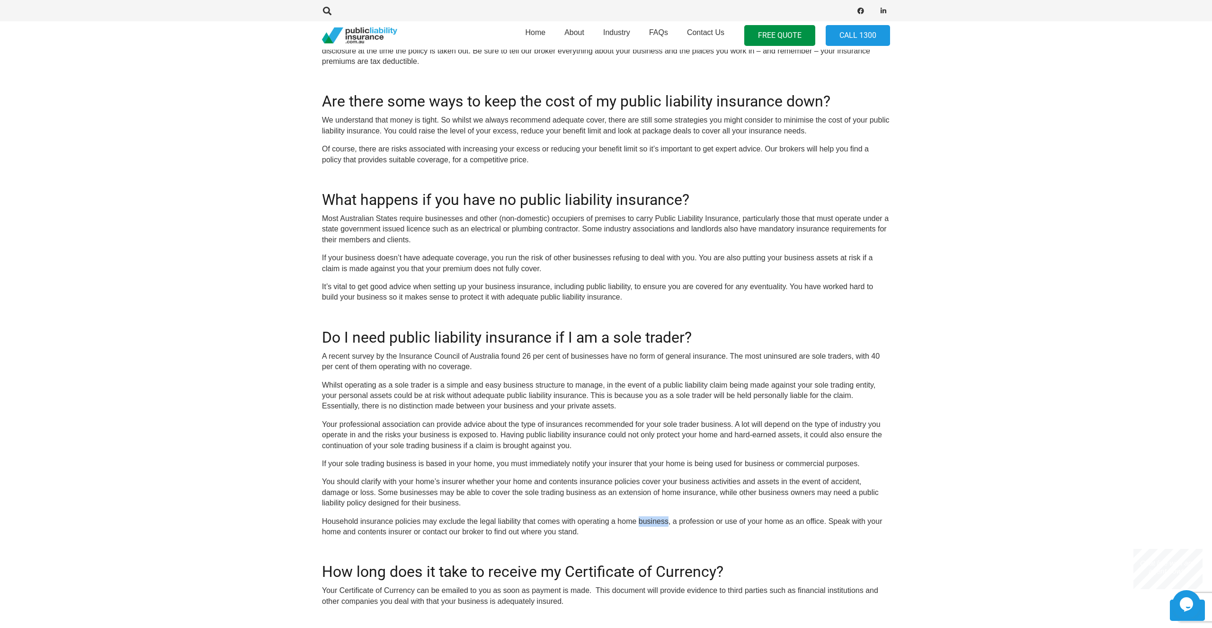
drag, startPoint x: 667, startPoint y: 525, endPoint x: 701, endPoint y: 525, distance: 34.1
click at [668, 525] on p "Household insurance policies may exclude the legal liability that comes with op…" at bounding box center [606, 526] width 568 height 21
click at [702, 525] on p "Household insurance policies may exclude the legal liability that comes with op…" at bounding box center [606, 526] width 568 height 21
drag, startPoint x: 702, startPoint y: 525, endPoint x: 735, endPoint y: 527, distance: 33.7
click at [706, 525] on p "Household insurance policies may exclude the legal liability that comes with op…" at bounding box center [606, 526] width 568 height 21
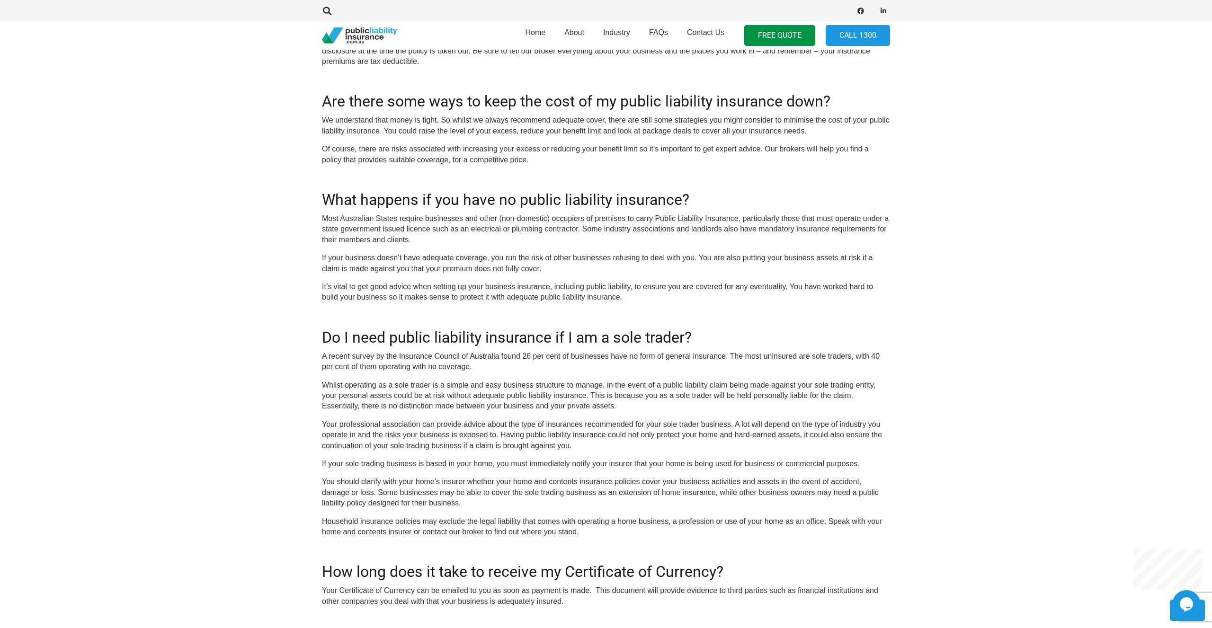
click at [735, 527] on p "Household insurance policies may exclude the legal liability that comes with op…" at bounding box center [606, 526] width 568 height 21
click at [761, 529] on p "Household insurance policies may exclude the legal liability that comes with op…" at bounding box center [606, 526] width 568 height 21
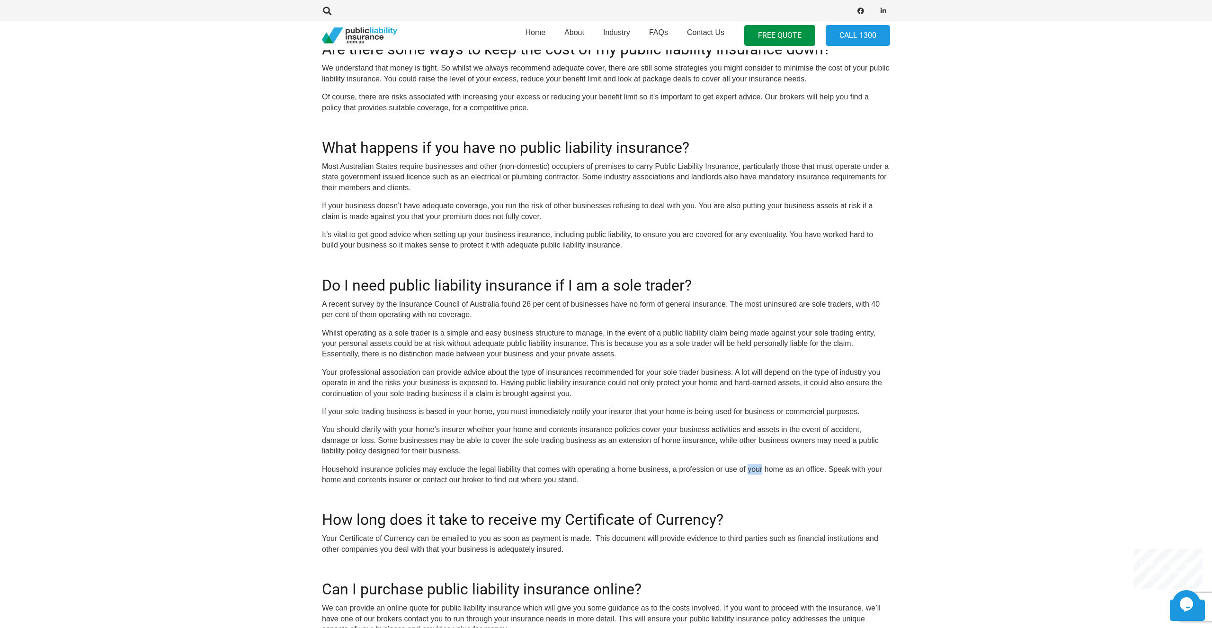
scroll to position [1996, 0]
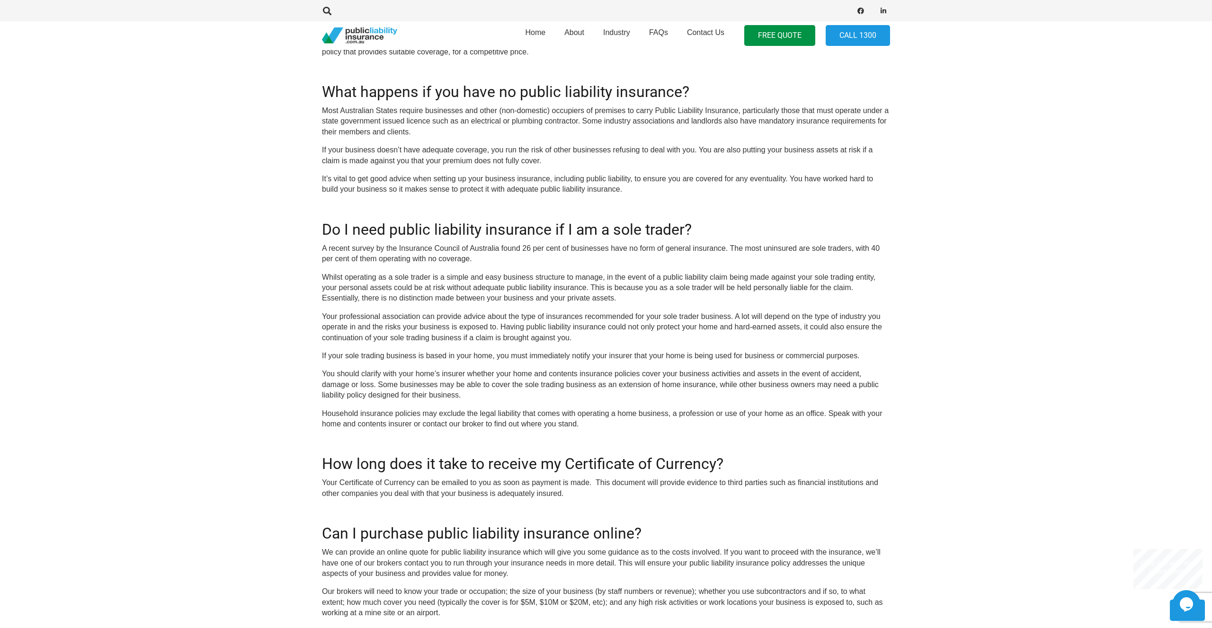
click at [384, 427] on p "Household insurance policies may exclude the legal liability that comes with op…" at bounding box center [606, 418] width 568 height 21
drag, startPoint x: 384, startPoint y: 427, endPoint x: 398, endPoint y: 430, distance: 14.6
click at [384, 427] on p "Household insurance policies may exclude the legal liability that comes with op…" at bounding box center [606, 418] width 568 height 21
click at [468, 424] on p "Household insurance policies may exclude the legal liability that comes with op…" at bounding box center [606, 418] width 568 height 21
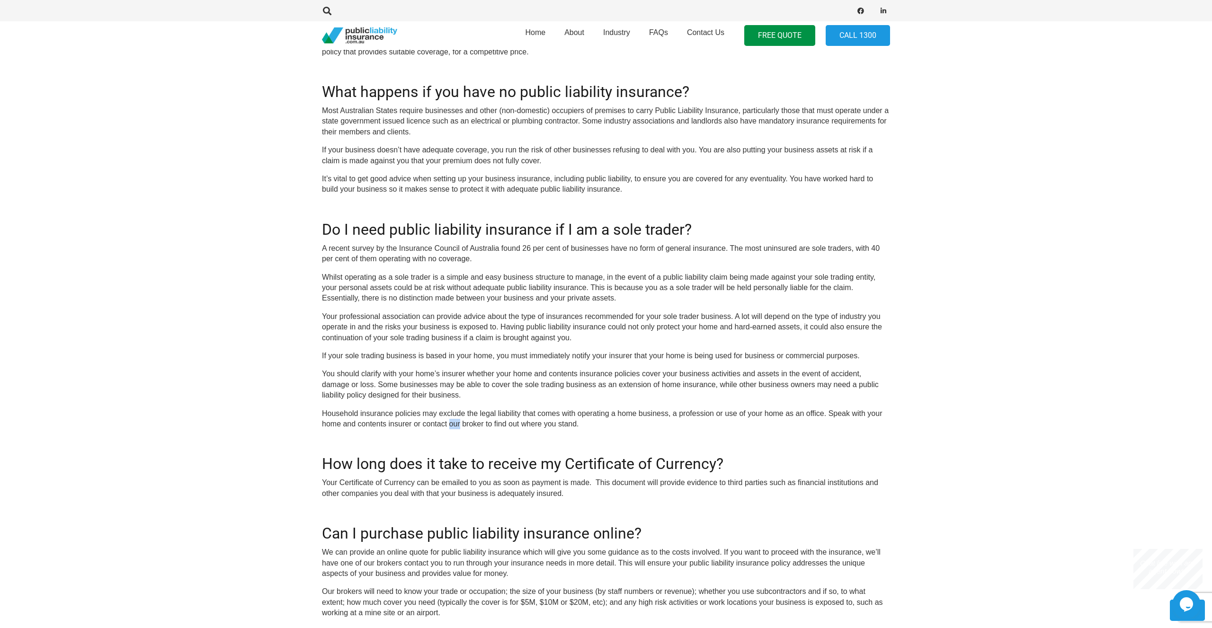
drag, startPoint x: 468, startPoint y: 424, endPoint x: 489, endPoint y: 433, distance: 23.1
click at [469, 428] on p "Household insurance policies may exclude the legal liability that comes with op…" at bounding box center [606, 418] width 568 height 21
click at [513, 430] on p "Household insurance policies may exclude the legal liability that comes with op…" at bounding box center [606, 418] width 568 height 21
click at [546, 430] on p "Household insurance policies may exclude the legal liability that comes with op…" at bounding box center [606, 418] width 568 height 21
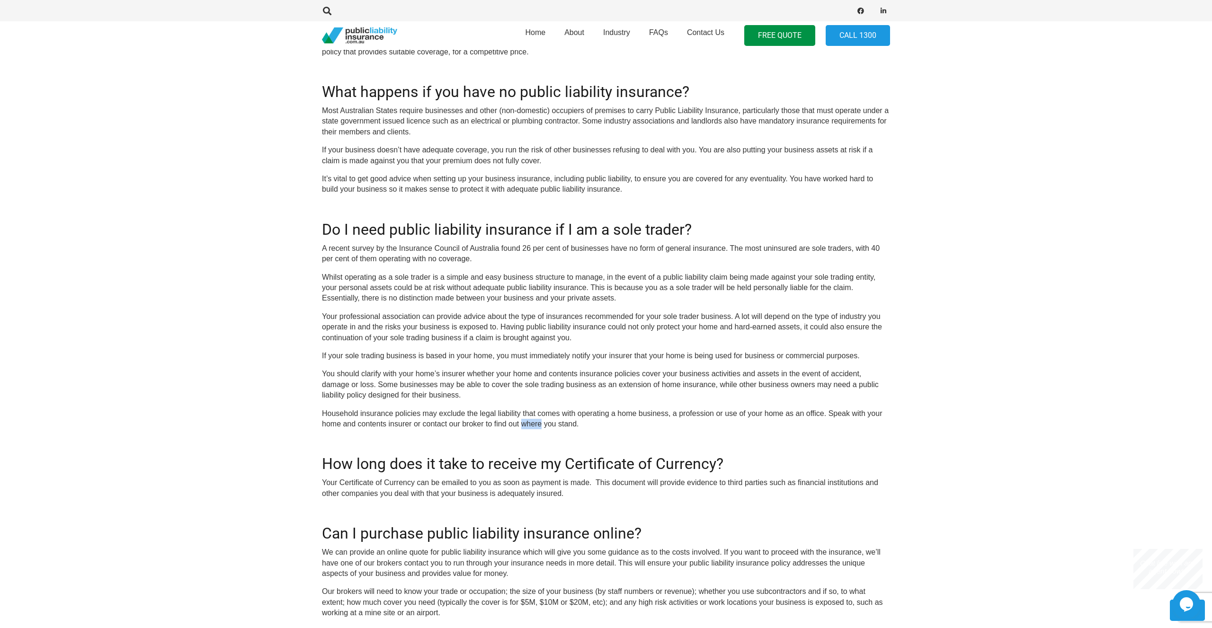
click at [546, 430] on p "Household insurance policies may exclude the legal liability that comes with op…" at bounding box center [606, 418] width 568 height 21
click at [575, 425] on p "Household insurance policies may exclude the legal liability that comes with op…" at bounding box center [606, 418] width 568 height 21
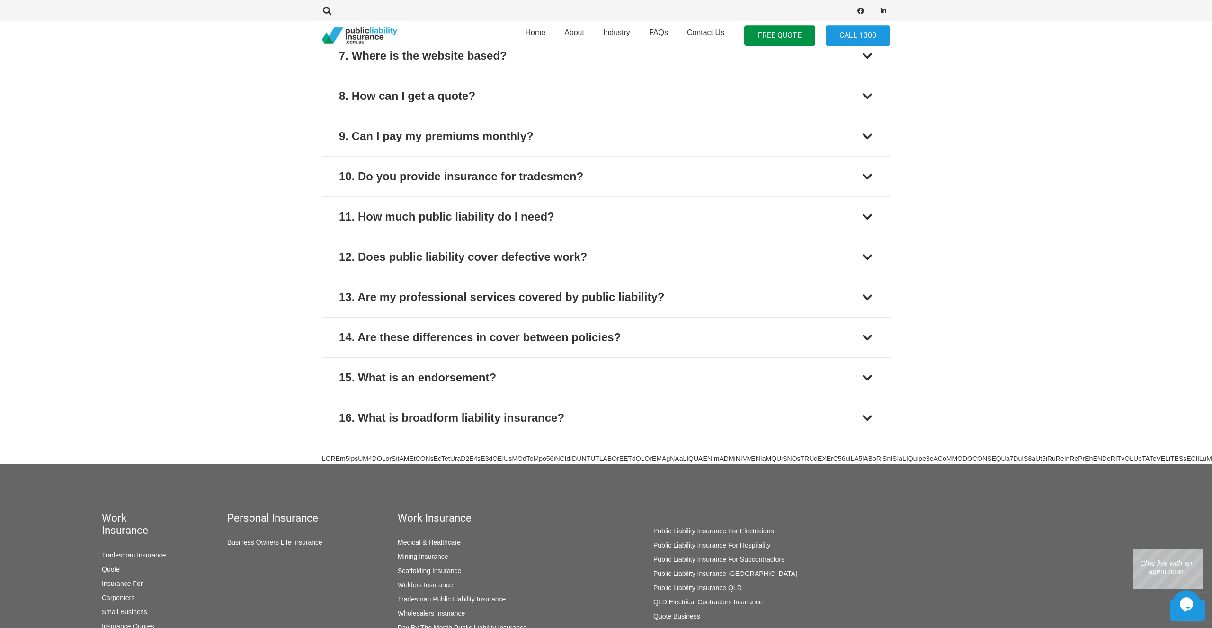
scroll to position [3183, 0]
